Goal: Find specific page/section

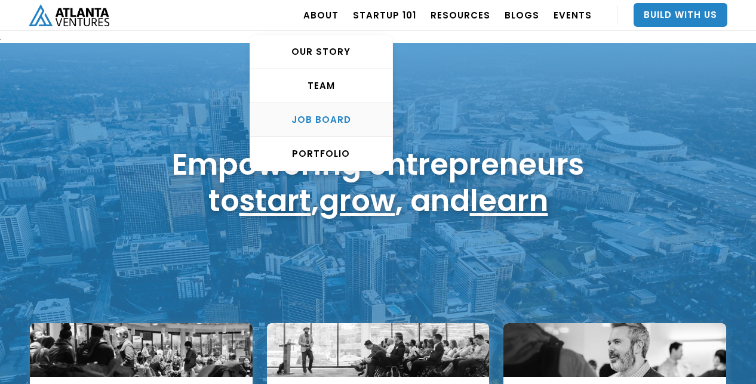
click at [359, 122] on div "Job Board" at bounding box center [321, 120] width 142 height 12
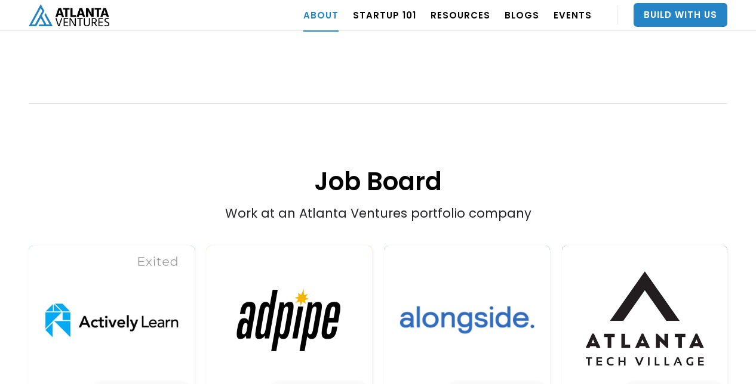
scroll to position [2265, 0]
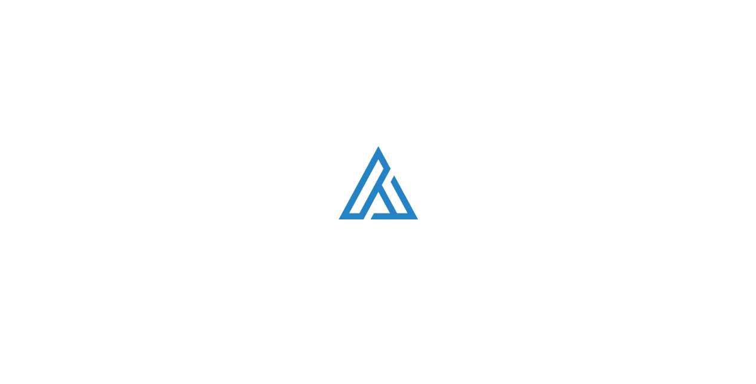
scroll to position [2274, 0]
